Goal: Navigation & Orientation: Find specific page/section

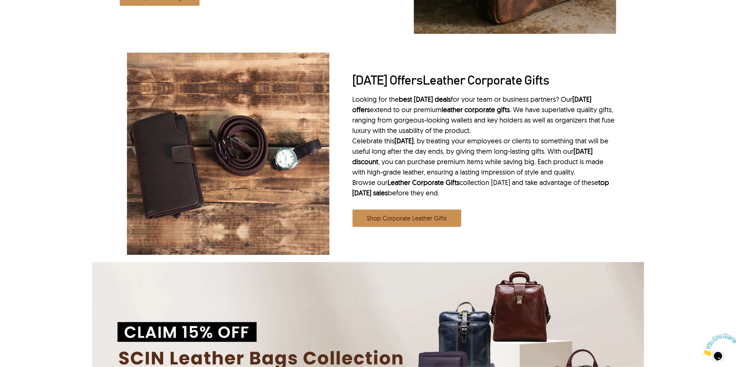
scroll to position [1080, 0]
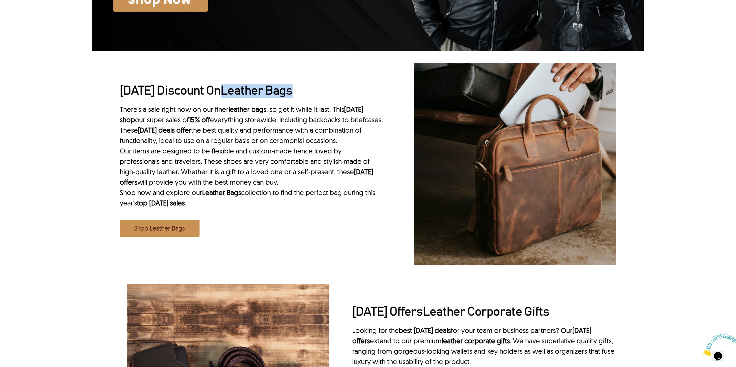
drag, startPoint x: 336, startPoint y: 94, endPoint x: 243, endPoint y: 93, distance: 92.6
click at [243, 93] on h2 "Labor Day Discount On Leather Bags" at bounding box center [252, 91] width 264 height 14
copy link "Leather Bags"
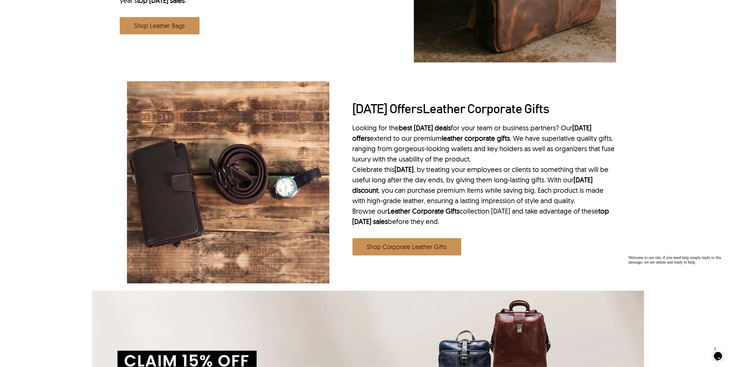
scroll to position [1273, 0]
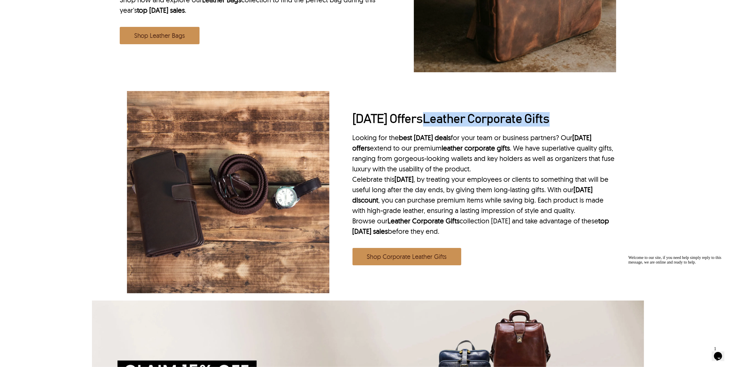
drag, startPoint x: 578, startPoint y: 120, endPoint x: 444, endPoint y: 130, distance: 133.8
click at [444, 127] on h2 "Labor Day Offers Leather Corporate Gifts" at bounding box center [485, 119] width 264 height 14
copy link "Leather Corporate Gifts"
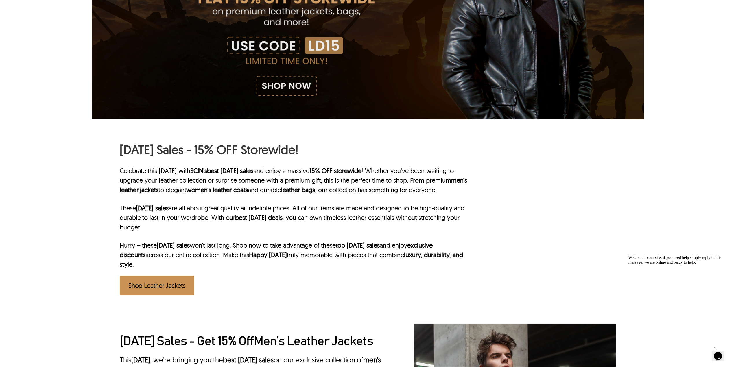
scroll to position [0, 0]
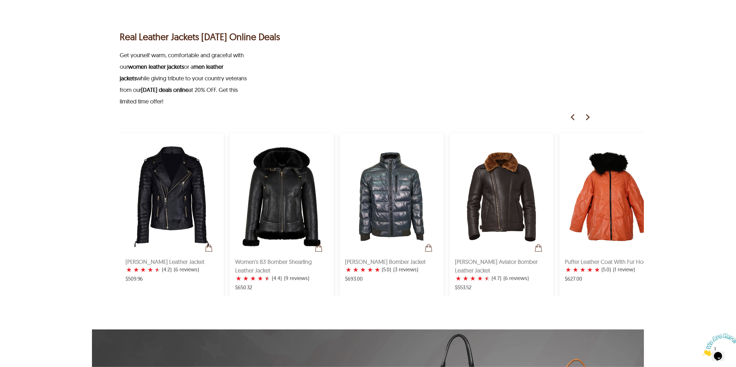
scroll to position [386, 0]
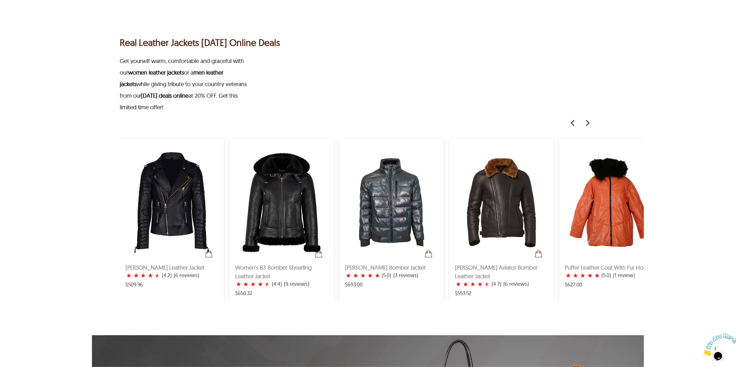
click at [587, 122] on img at bounding box center [587, 123] width 9 height 9
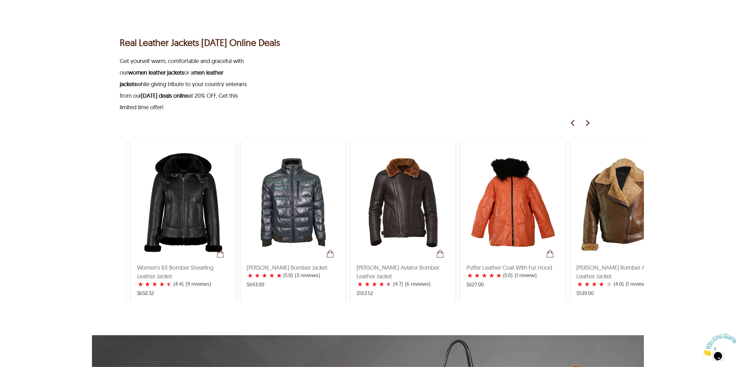
click at [587, 122] on img at bounding box center [587, 123] width 9 height 9
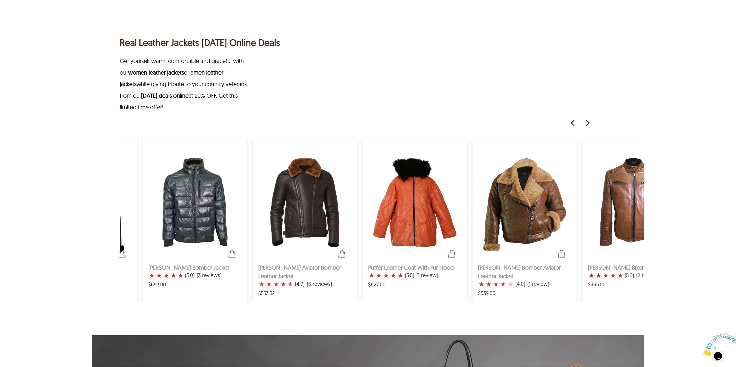
click at [587, 122] on img at bounding box center [587, 123] width 9 height 9
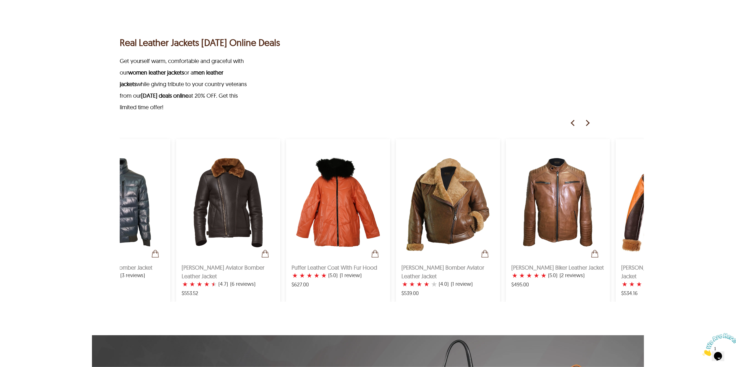
click at [587, 122] on img at bounding box center [587, 123] width 9 height 9
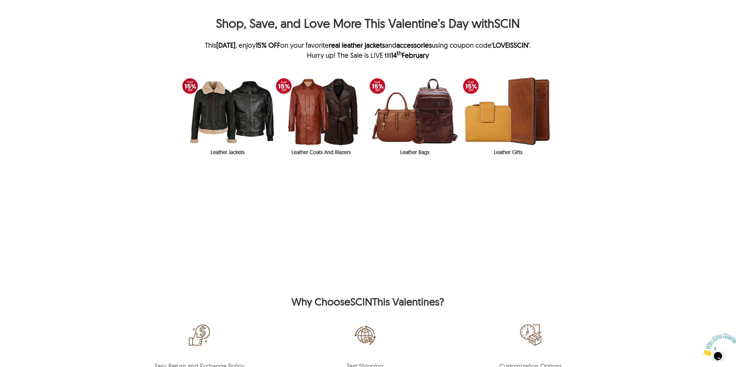
scroll to position [810, 0]
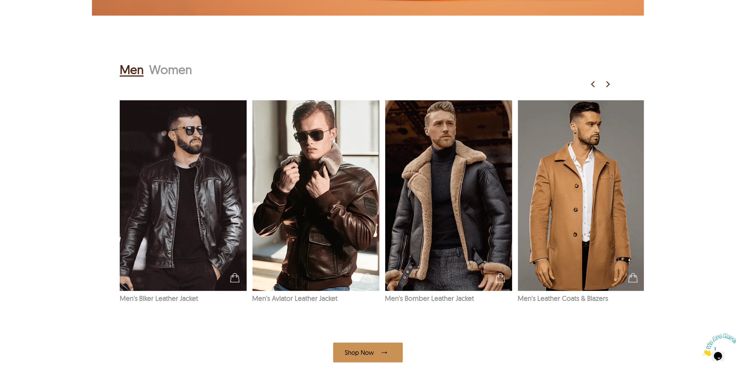
scroll to position [1273, 0]
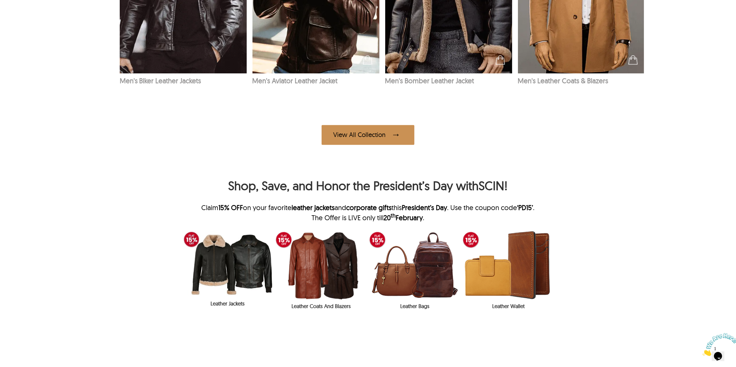
scroll to position [1196, 0]
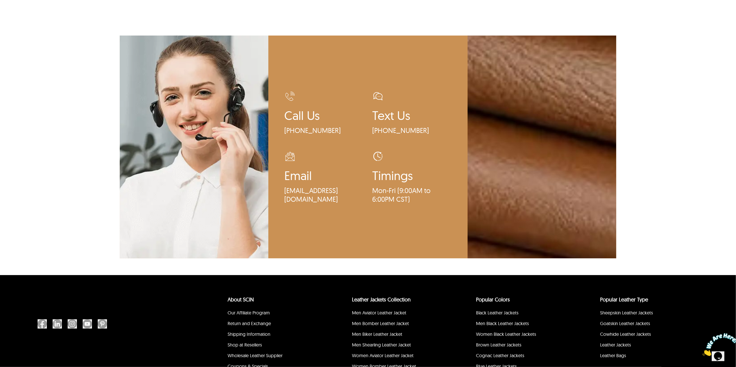
scroll to position [1401, 0]
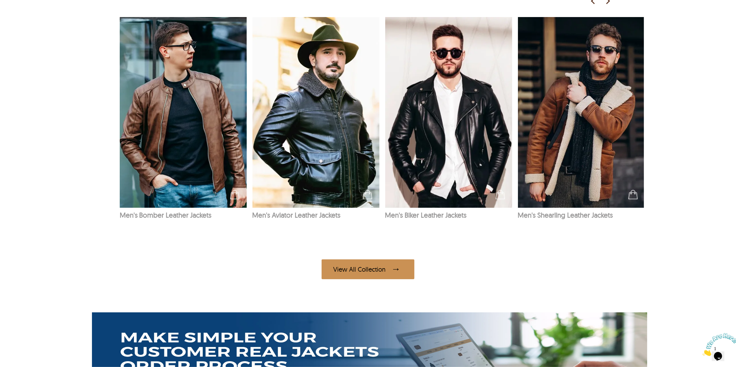
scroll to position [1157, 0]
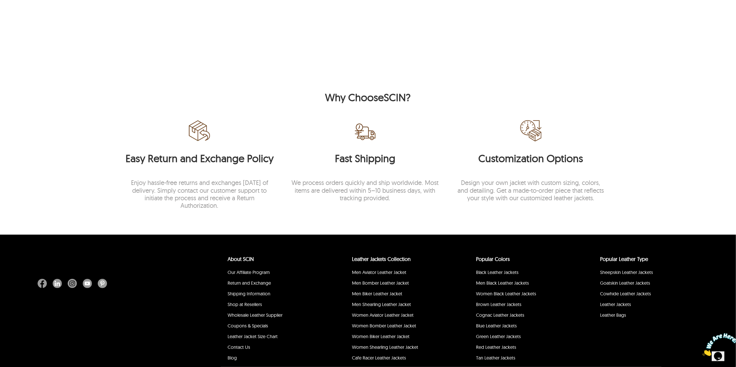
scroll to position [1142, 0]
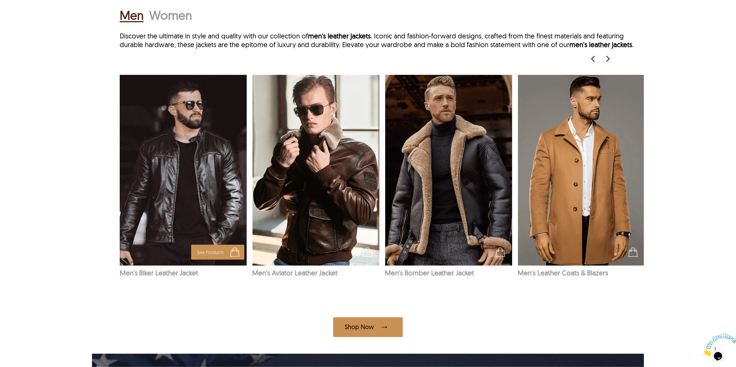
scroll to position [810, 0]
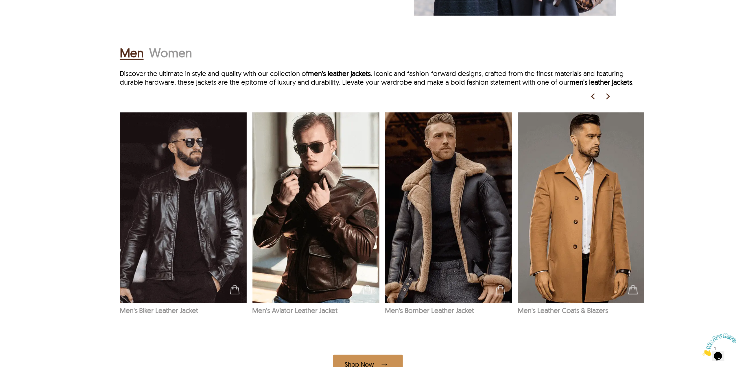
click at [180, 62] on h2 "Women" at bounding box center [171, 53] width 43 height 18
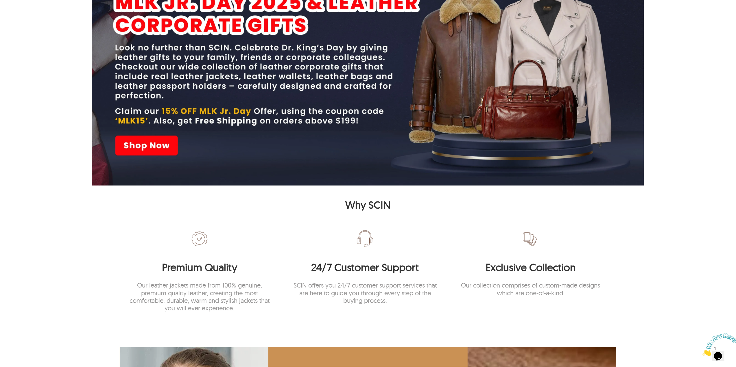
scroll to position [1234, 0]
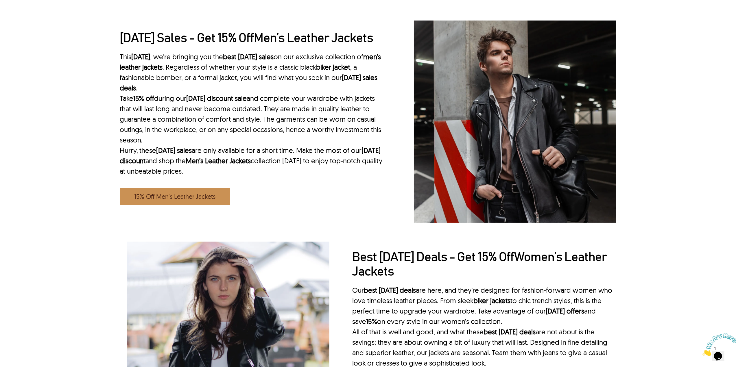
scroll to position [347, 0]
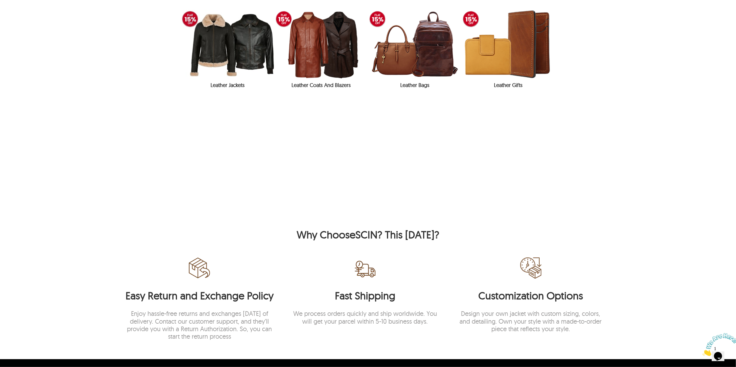
scroll to position [1119, 0]
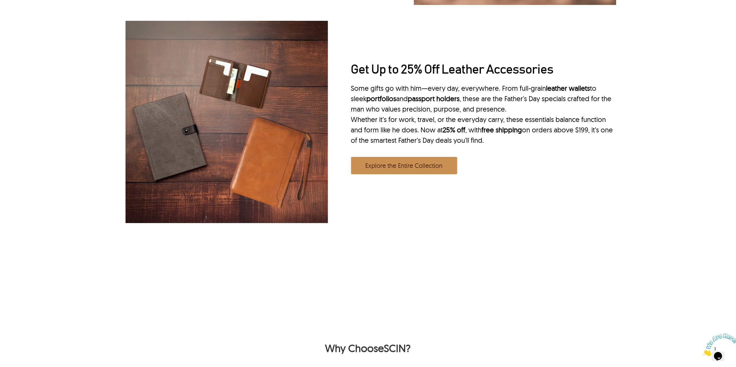
scroll to position [771, 0]
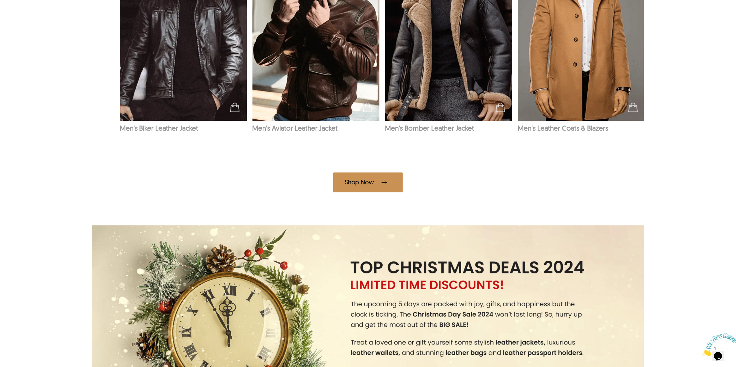
scroll to position [849, 0]
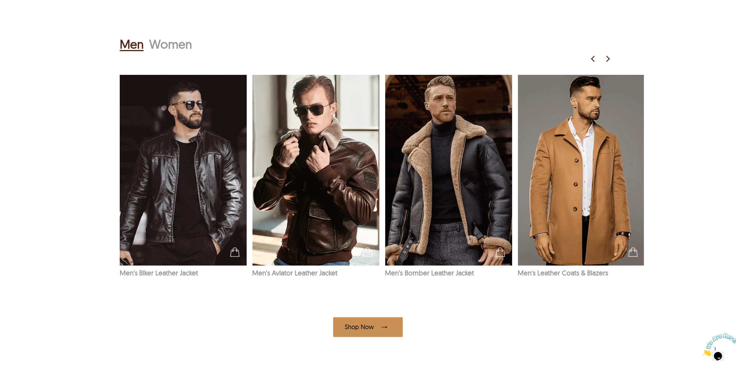
click at [179, 45] on h2 "Women" at bounding box center [171, 44] width 43 height 18
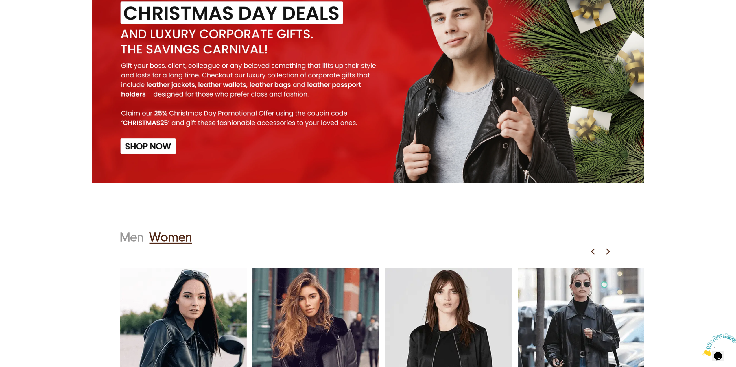
click at [124, 244] on h2 "Men" at bounding box center [132, 237] width 24 height 18
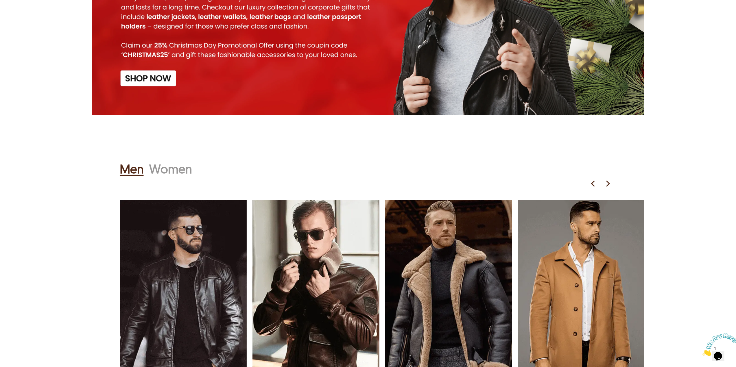
scroll to position [810, 0]
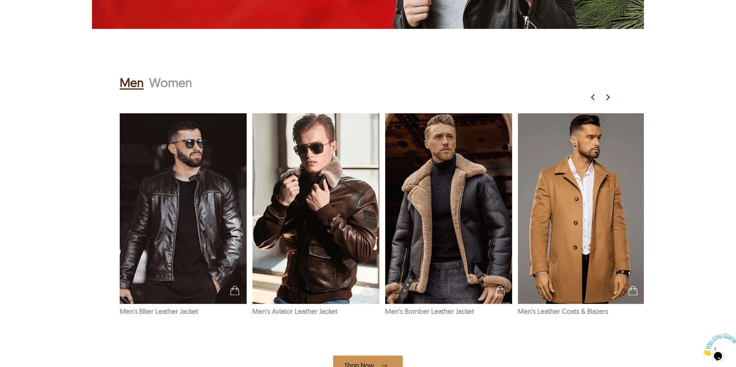
click at [177, 86] on h2 "Women" at bounding box center [171, 82] width 43 height 18
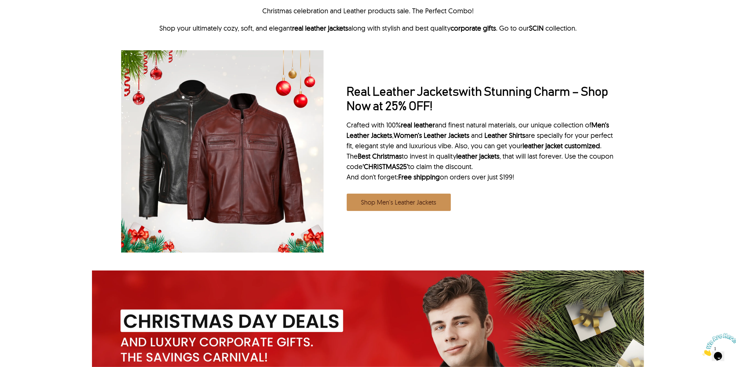
scroll to position [116, 0]
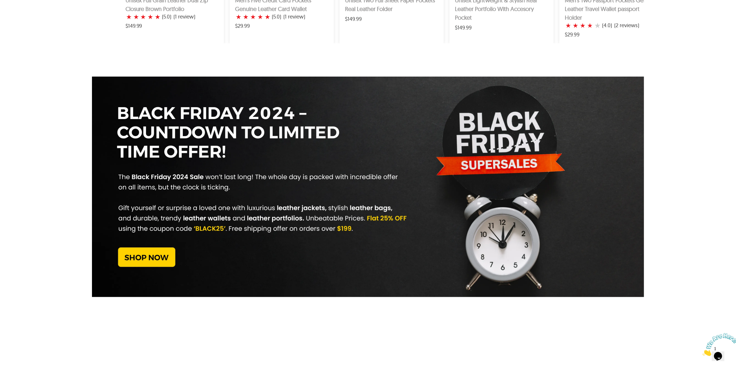
scroll to position [1543, 0]
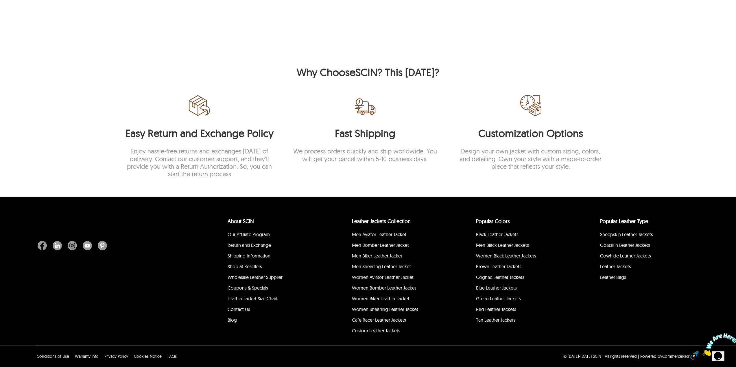
scroll to position [1129, 0]
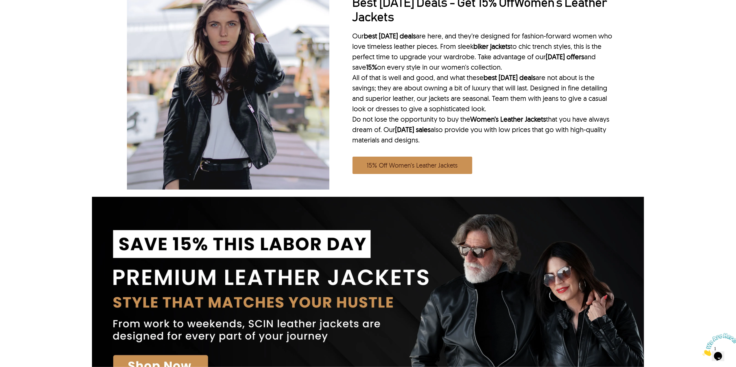
scroll to position [444, 0]
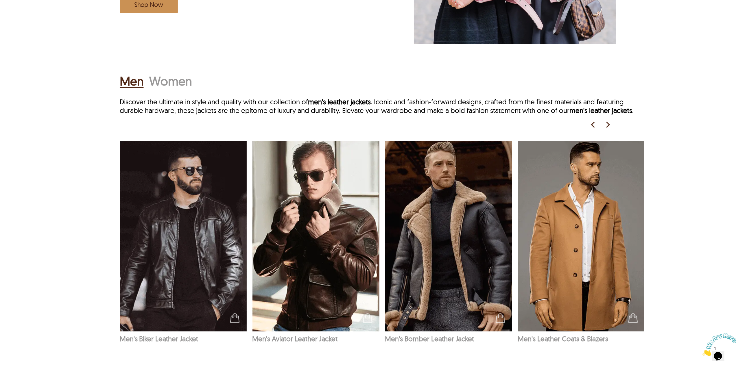
scroll to position [781, 0]
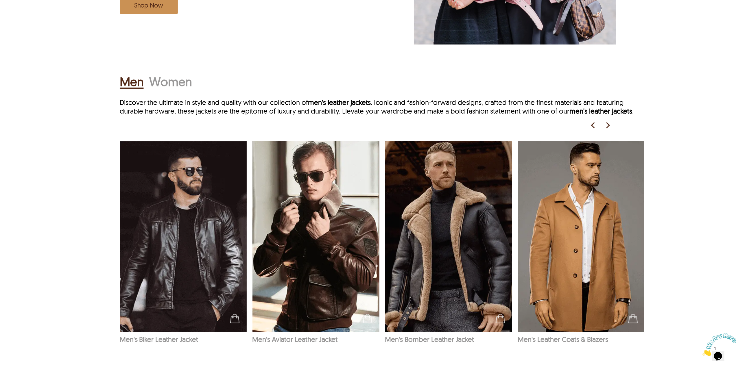
click at [171, 89] on h2 "Women" at bounding box center [171, 82] width 43 height 18
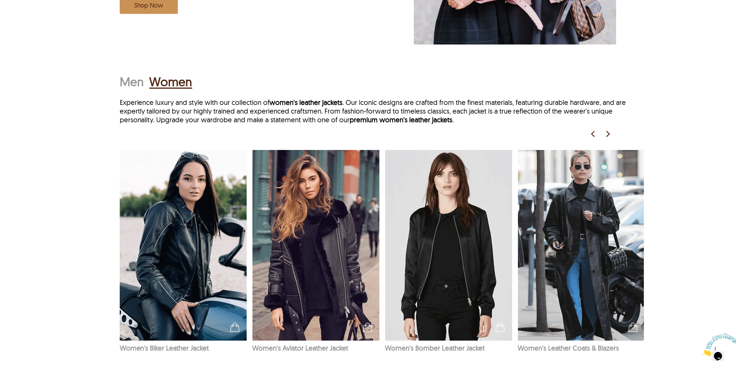
click at [130, 89] on h2 "Men" at bounding box center [132, 82] width 24 height 18
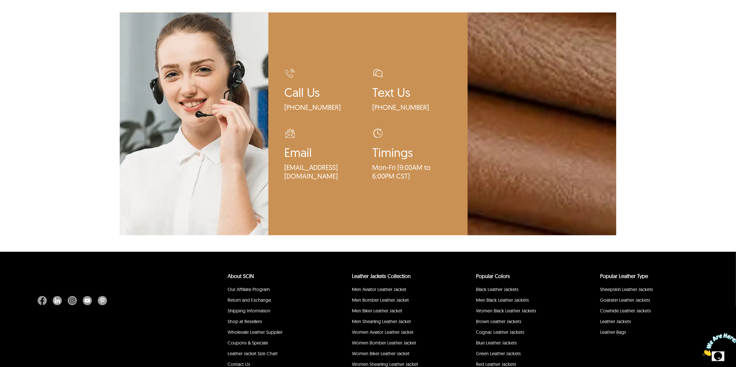
scroll to position [1630, 0]
